Goal: Task Accomplishment & Management: Complete application form

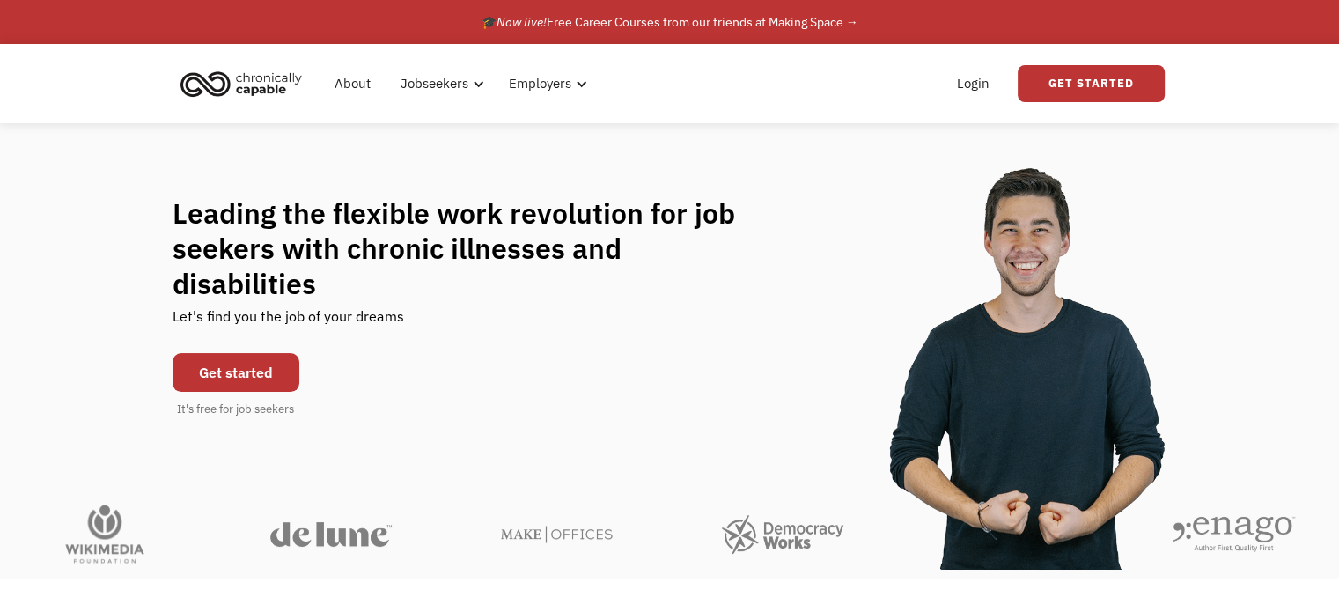
click at [291, 359] on link "Get started" at bounding box center [235, 372] width 127 height 39
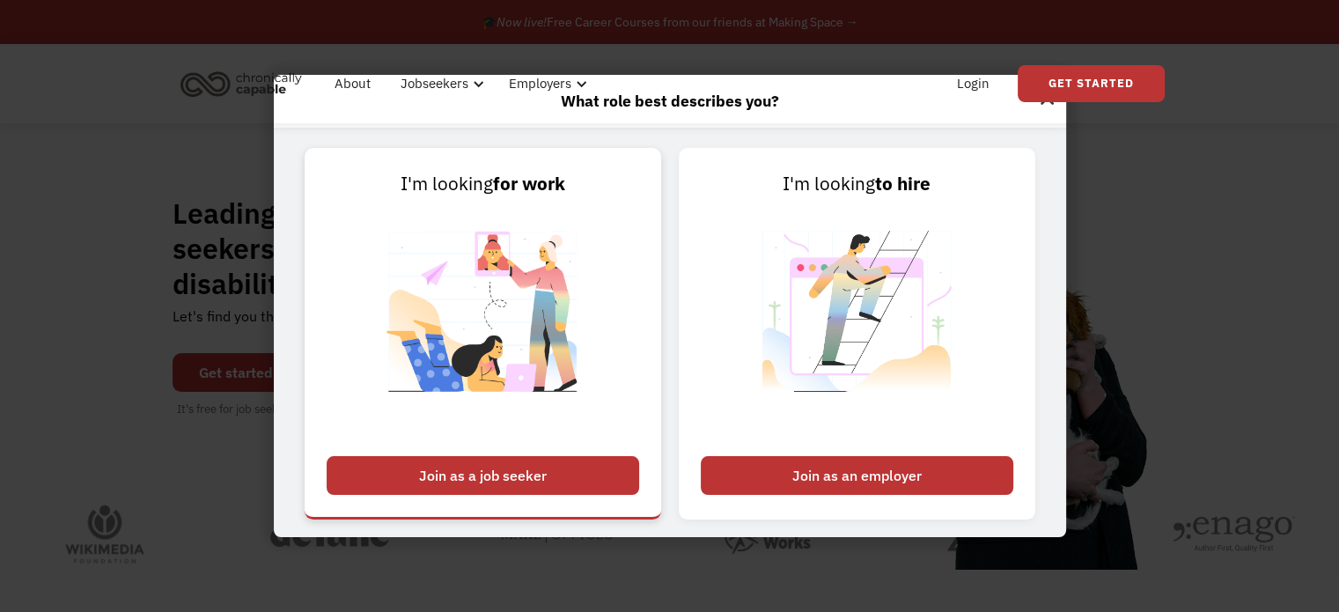
click at [523, 322] on img at bounding box center [482, 322] width 219 height 249
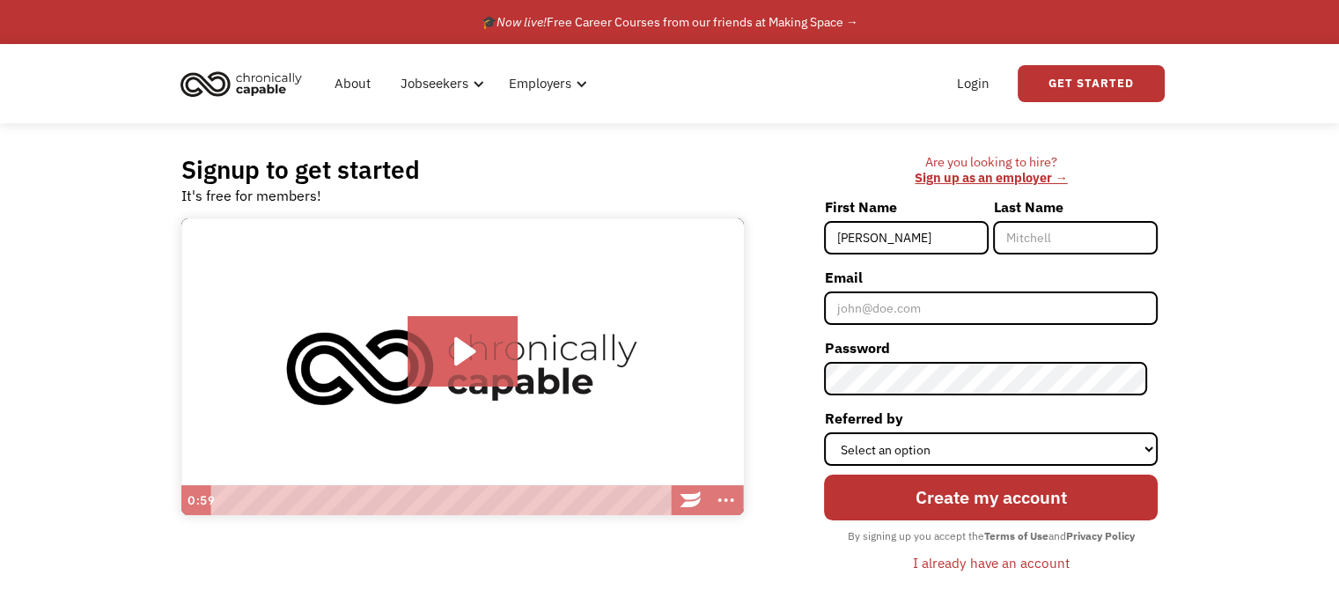
type input "[PERSON_NAME]"
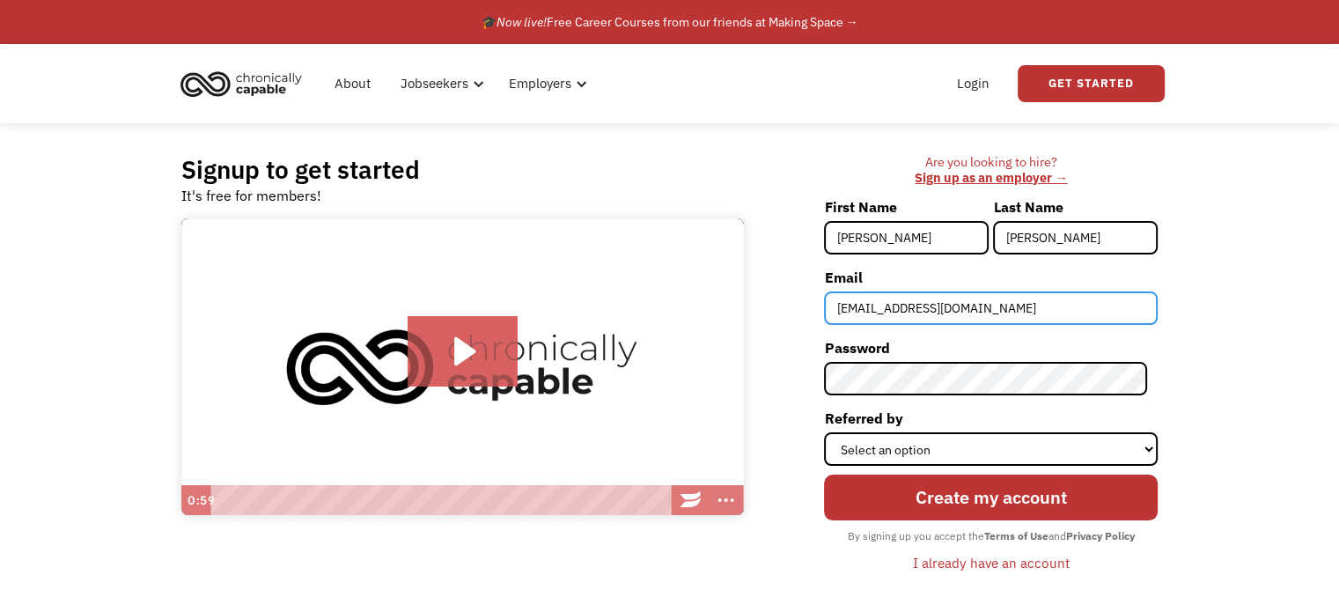
type input "[EMAIL_ADDRESS][DOMAIN_NAME]"
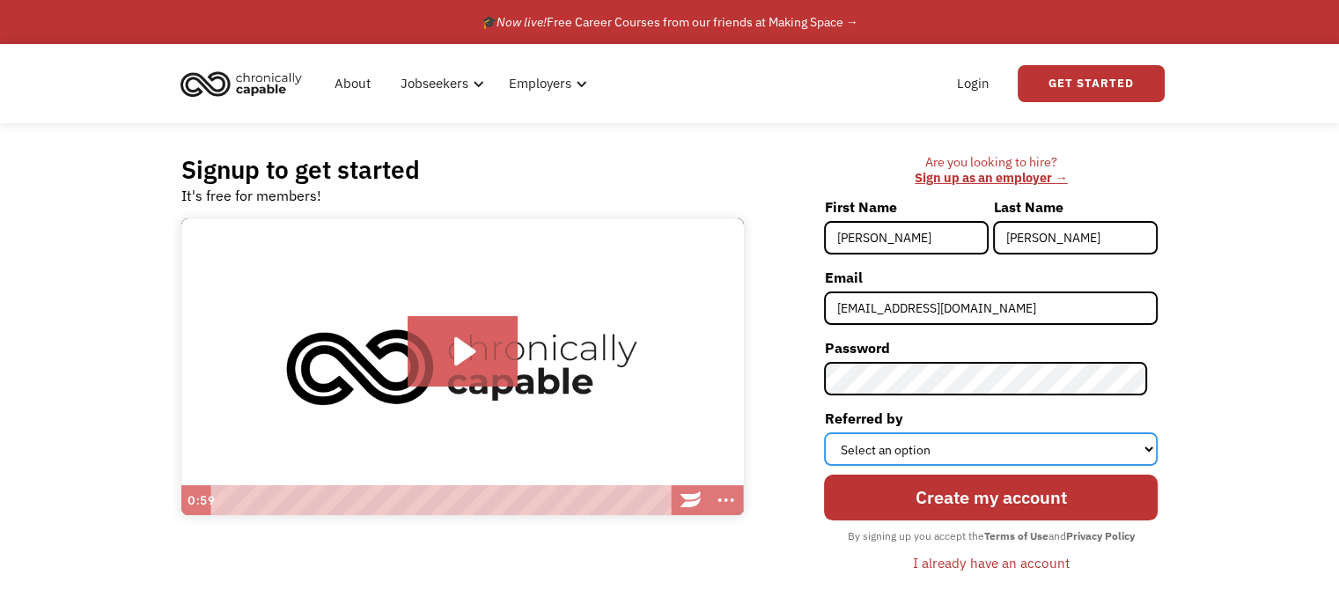
click at [1102, 460] on select "Select an option Instagram Facebook Twitter Search Engine News Article Word of …" at bounding box center [991, 448] width 334 height 33
select select "Search Engine"
click at [834, 432] on select "Select an option Instagram Facebook Twitter Search Engine News Article Word of …" at bounding box center [991, 448] width 334 height 33
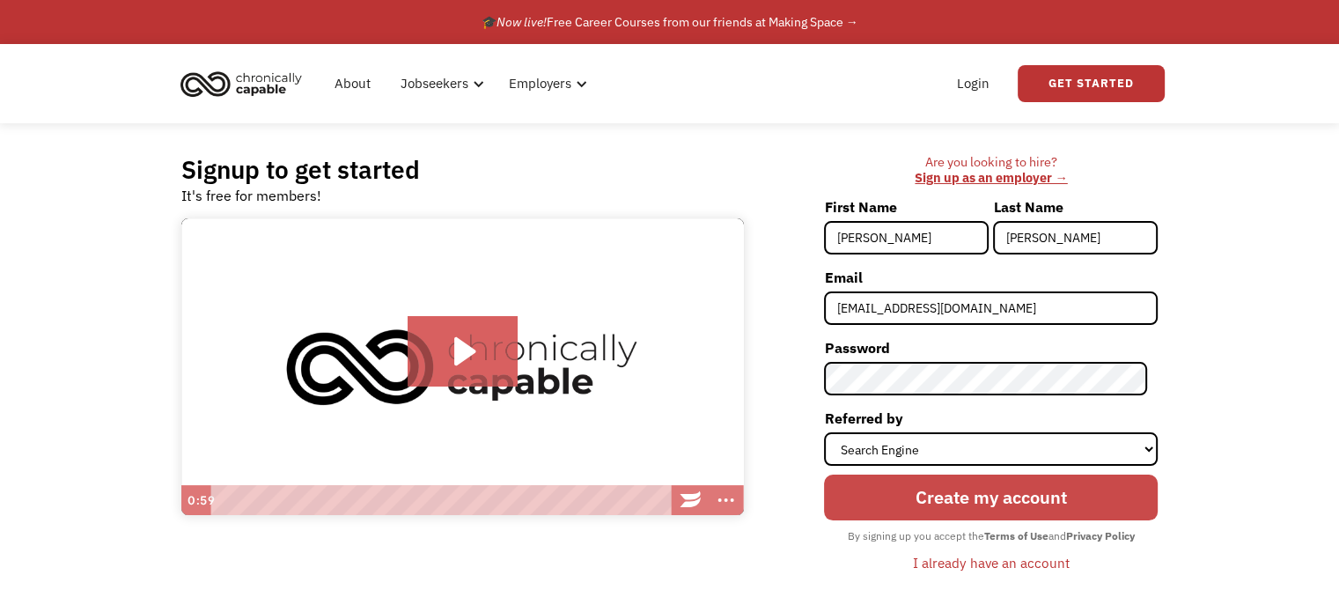
click at [1028, 506] on input "Create my account" at bounding box center [991, 497] width 334 height 46
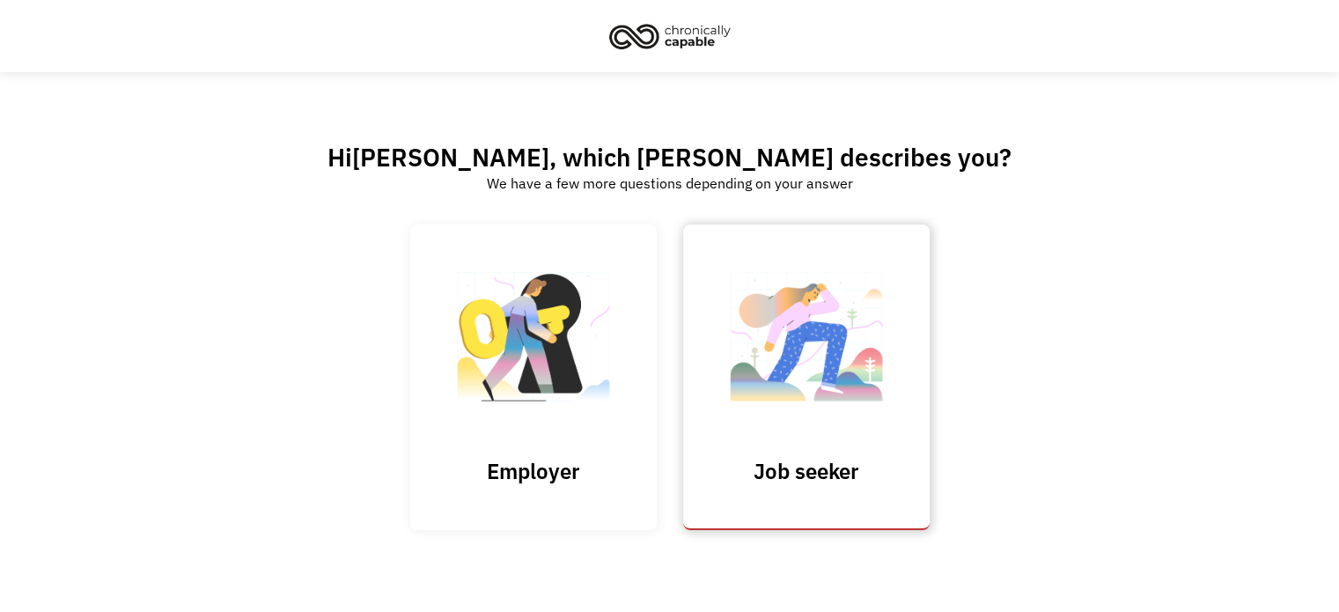
click at [870, 415] on img at bounding box center [806, 346] width 176 height 172
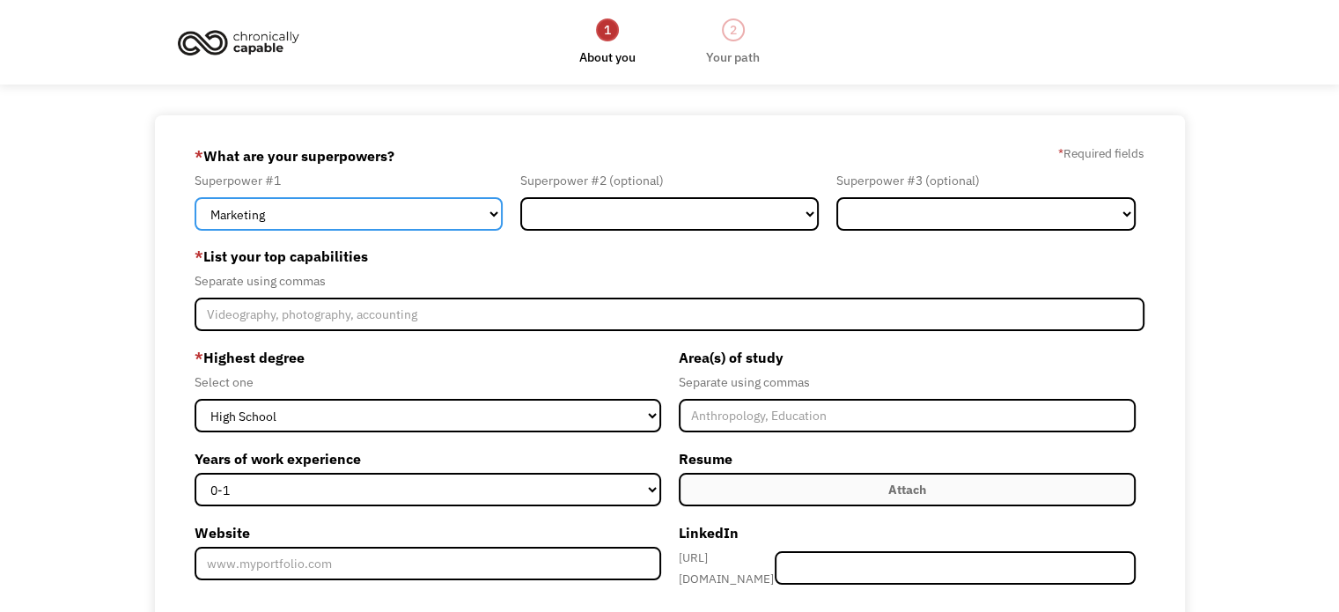
click at [465, 224] on select "Marketing Human Resources Finance Technology Operations Sales Industrial & Manu…" at bounding box center [348, 213] width 308 height 33
select select "Legal"
click at [194, 197] on select "Marketing Human Resources Finance Technology Operations Sales Industrial & Manu…" at bounding box center [348, 213] width 308 height 33
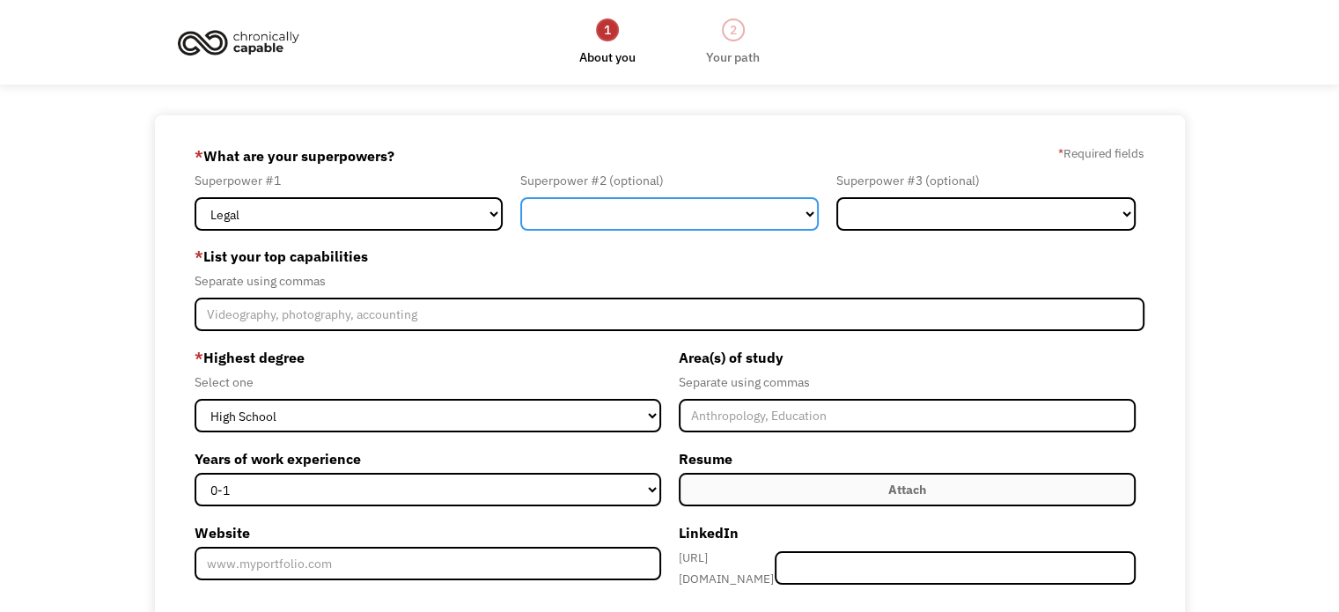
click at [648, 202] on select "Marketing Human Resources Finance Technology Operations Sales Industrial & Manu…" at bounding box center [669, 213] width 299 height 33
select select "Science & Education"
click at [520, 197] on select "Marketing Human Resources Finance Technology Operations Sales Industrial & Manu…" at bounding box center [669, 213] width 299 height 33
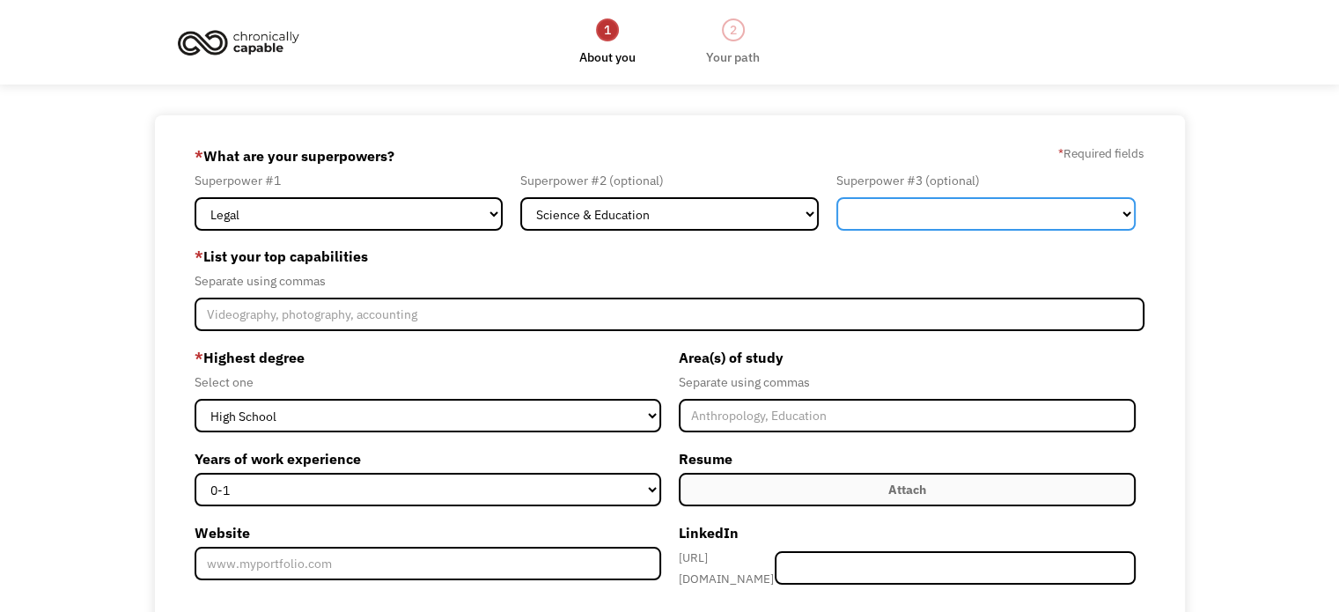
click at [897, 213] on select "Marketing Human Resources Finance Technology Operations Sales Industrial & Manu…" at bounding box center [985, 213] width 299 height 33
select select "Human Resources"
click at [836, 197] on select "Marketing Human Resources Finance Technology Operations Sales Industrial & Manu…" at bounding box center [985, 213] width 299 height 33
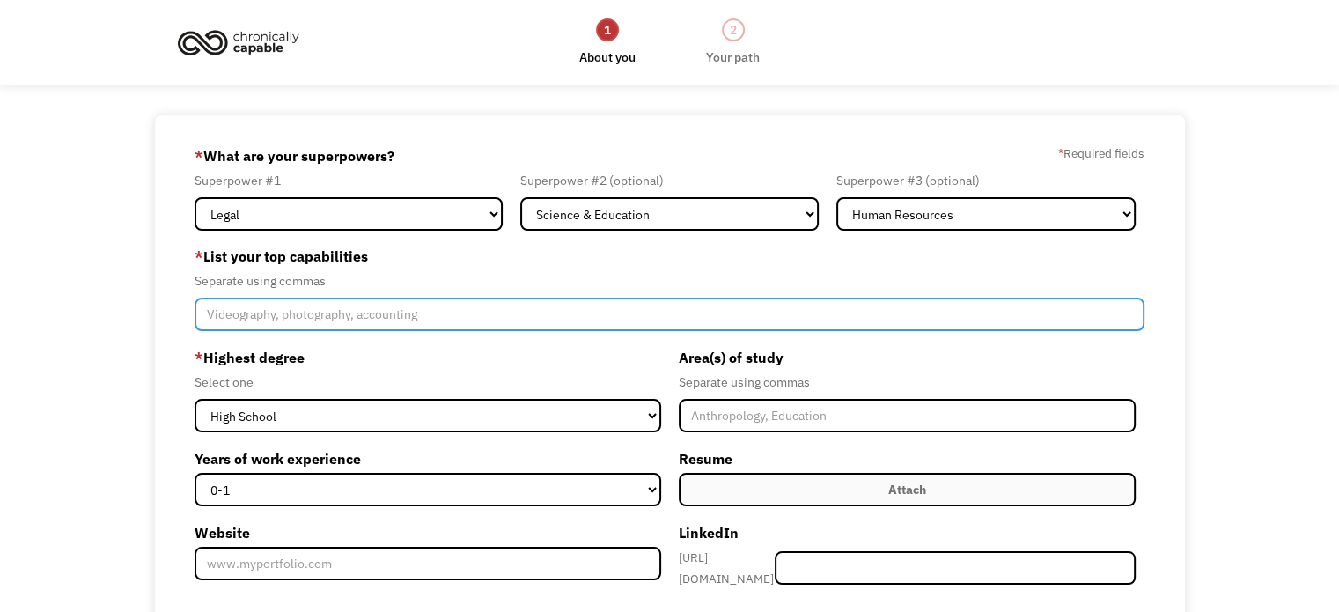
click at [353, 306] on input "Member-Create-Step1" at bounding box center [669, 313] width 950 height 33
type input "A"
type input "L"
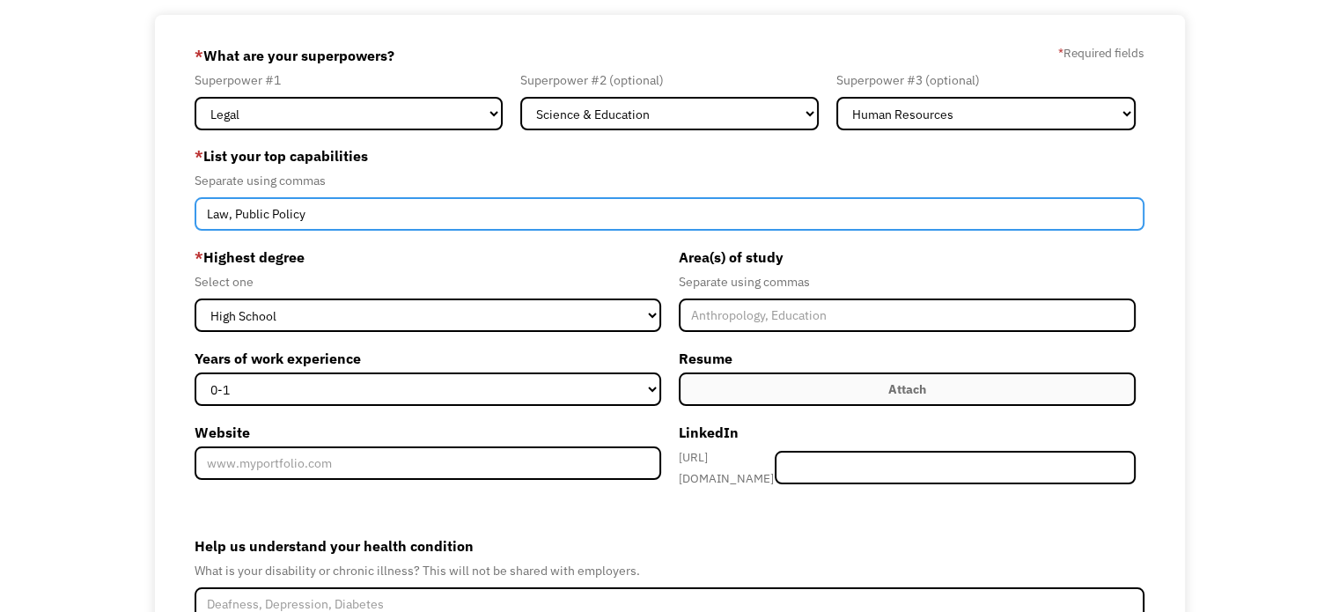
scroll to position [102, 0]
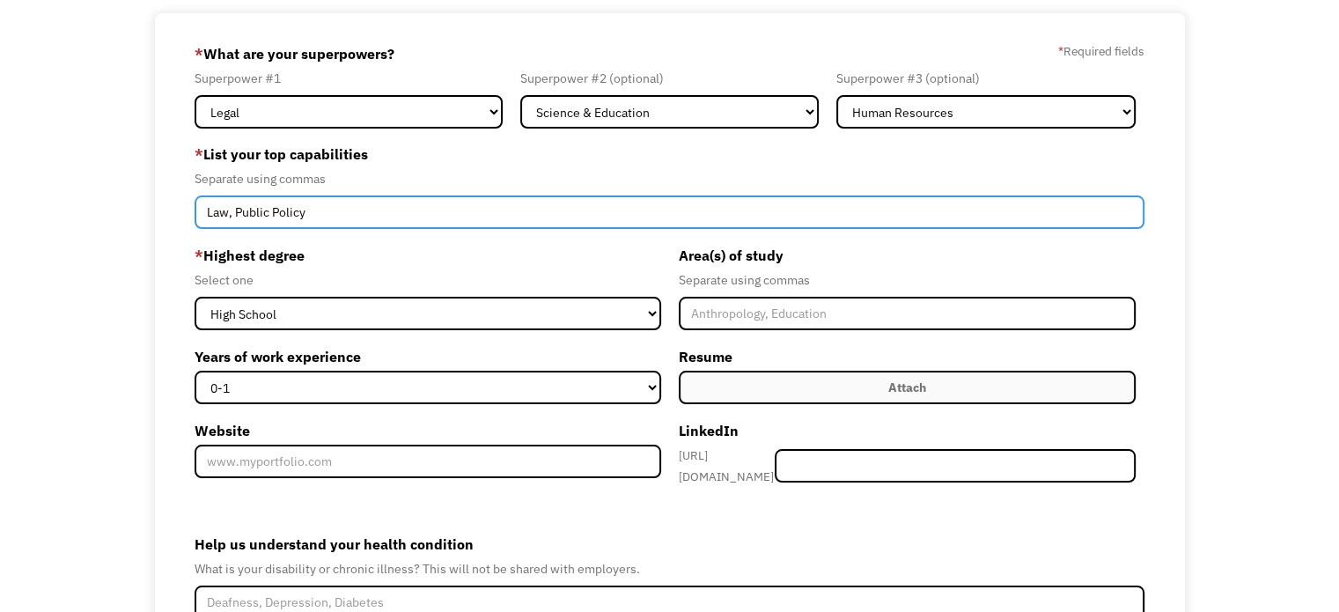
type input "Law, Public Policy"
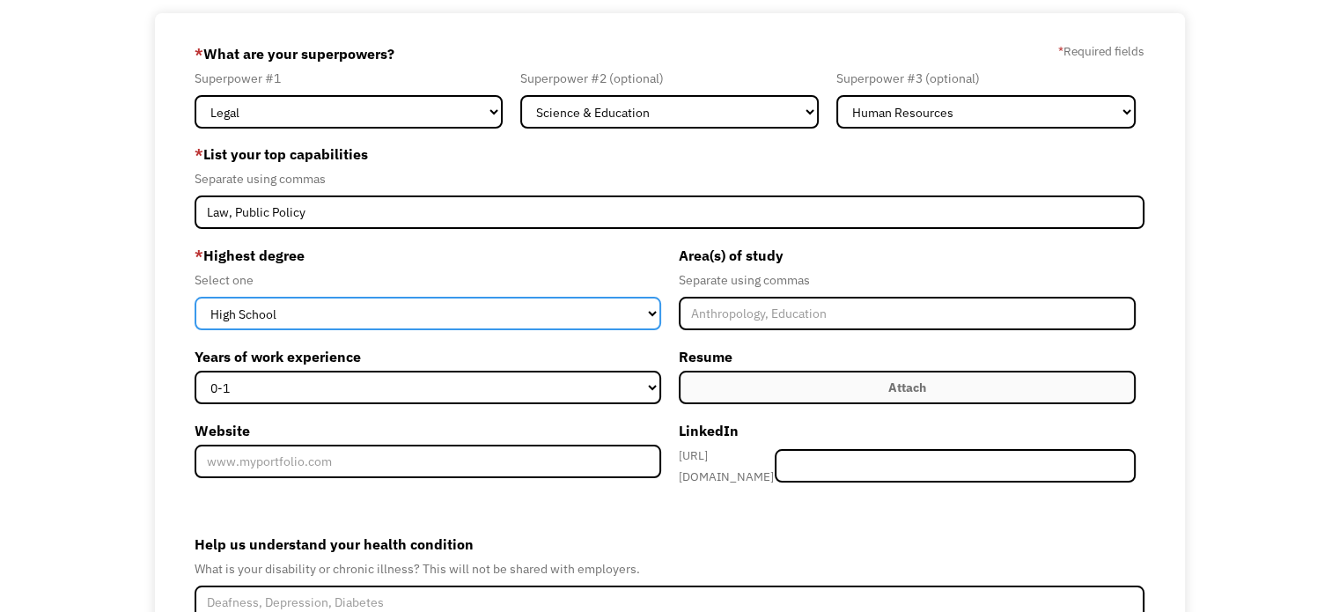
click at [348, 312] on select "High School Associates Bachelors Master's PhD" at bounding box center [427, 313] width 466 height 33
select select "phd"
click at [194, 297] on select "High School Associates Bachelors Master's PhD" at bounding box center [427, 313] width 466 height 33
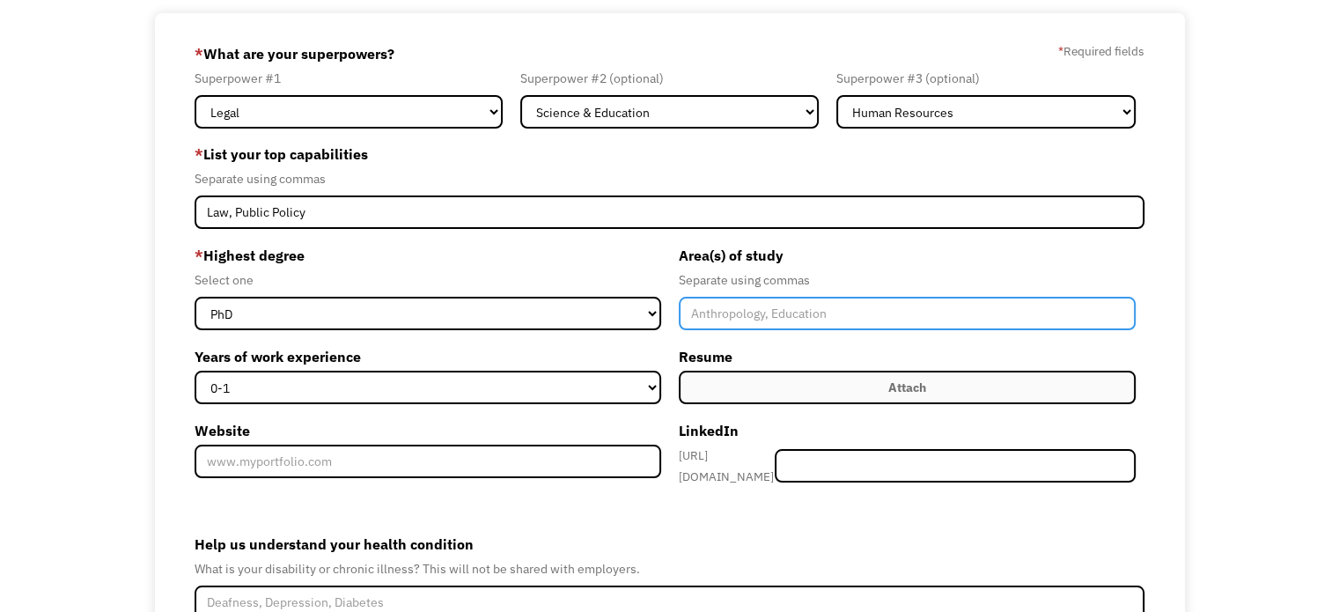
click at [965, 307] on input "Member-Create-Step1" at bounding box center [907, 313] width 457 height 33
type input "Psychology, Higher Education, Law"
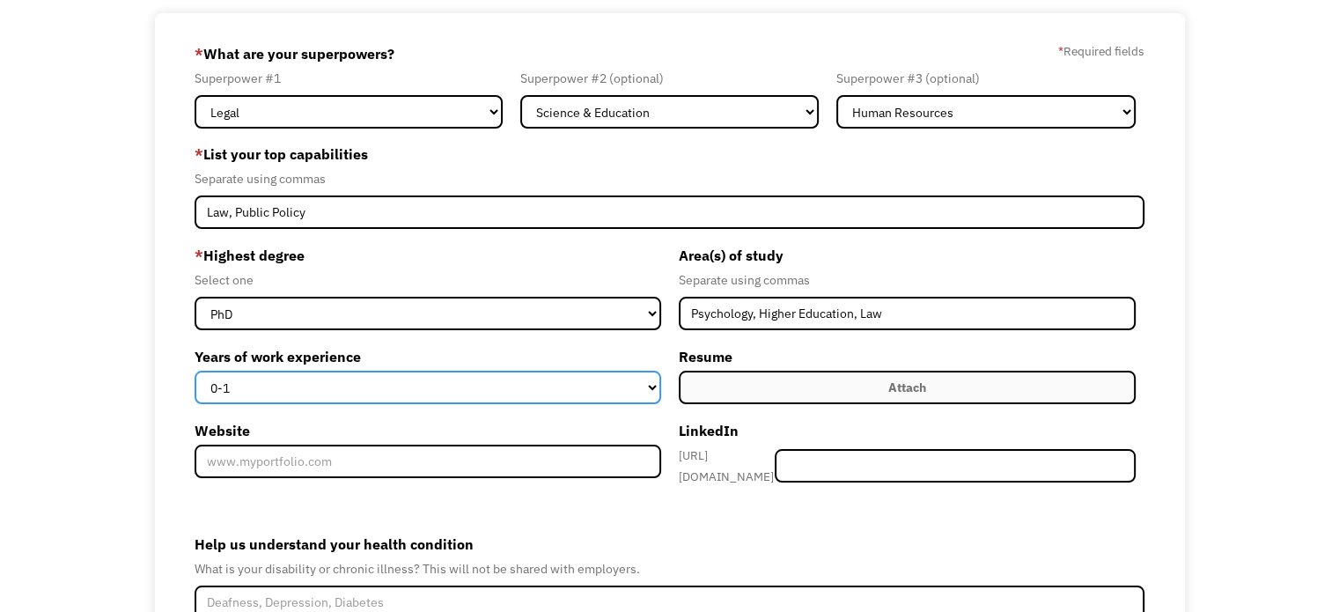
click at [574, 386] on select "0-1 2-4 5-10 11-15 15+" at bounding box center [427, 387] width 466 height 33
select select "2-4"
click at [194, 371] on select "0-1 2-4 5-10 11-15 15+" at bounding box center [427, 387] width 466 height 33
